Goal: Information Seeking & Learning: Learn about a topic

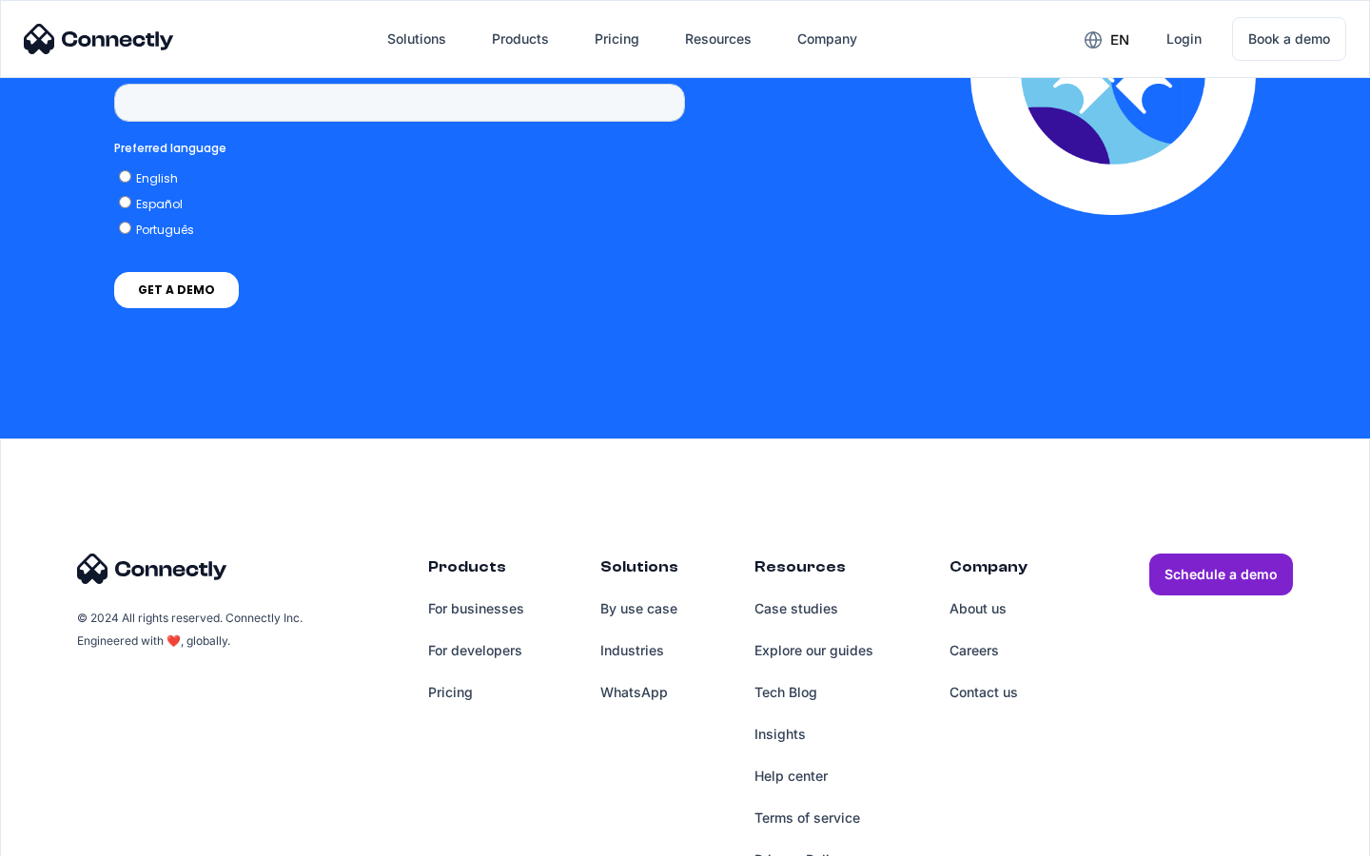
scroll to position [7827, 0]
